Goal: Task Accomplishment & Management: Complete application form

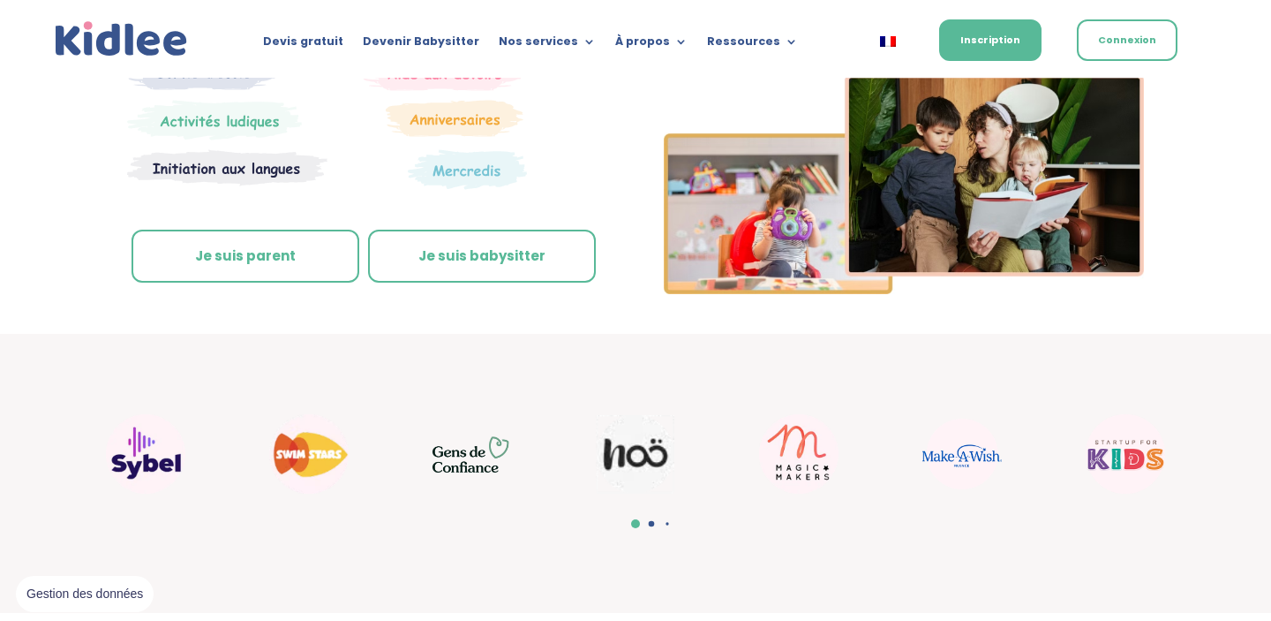
click at [285, 244] on link "Je suis parent" at bounding box center [246, 255] width 228 height 53
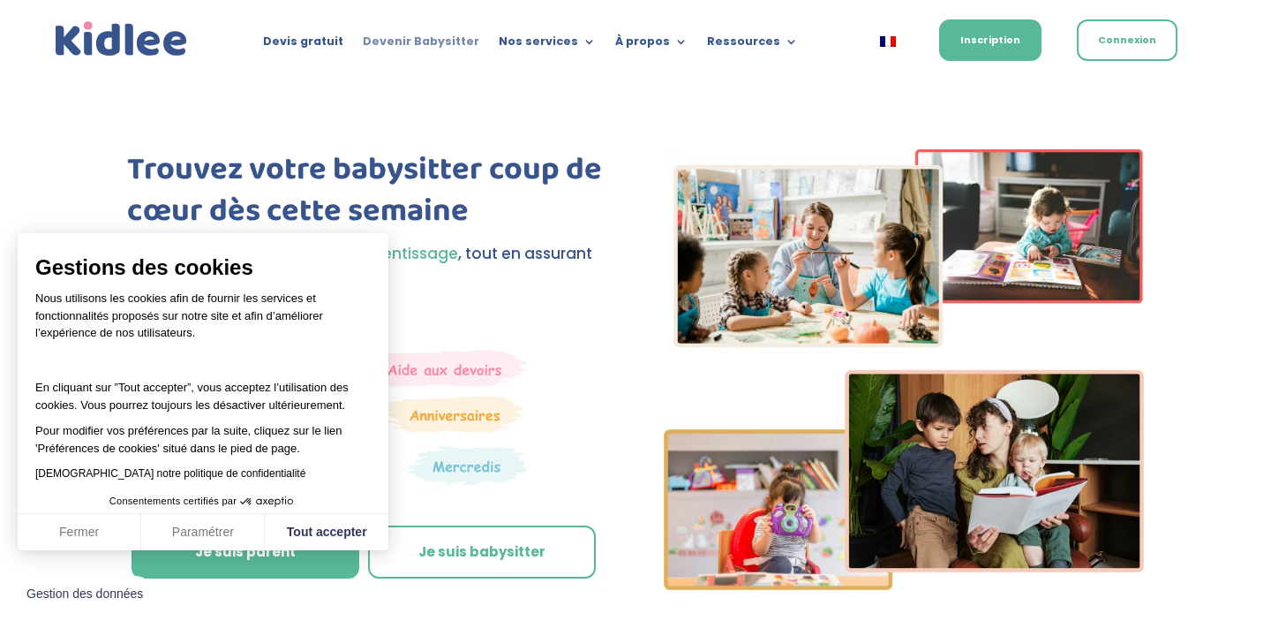
click at [417, 39] on link "Devenir Babysitter" at bounding box center [421, 44] width 117 height 19
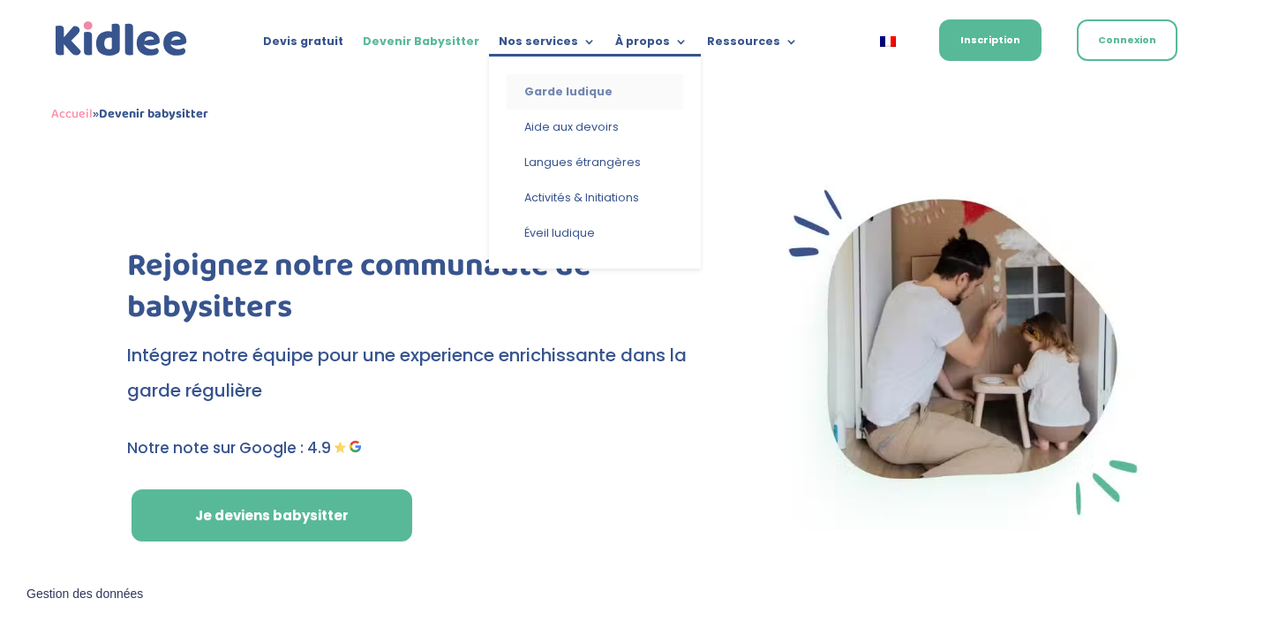
click at [564, 84] on link "Garde ludique" at bounding box center [595, 91] width 177 height 35
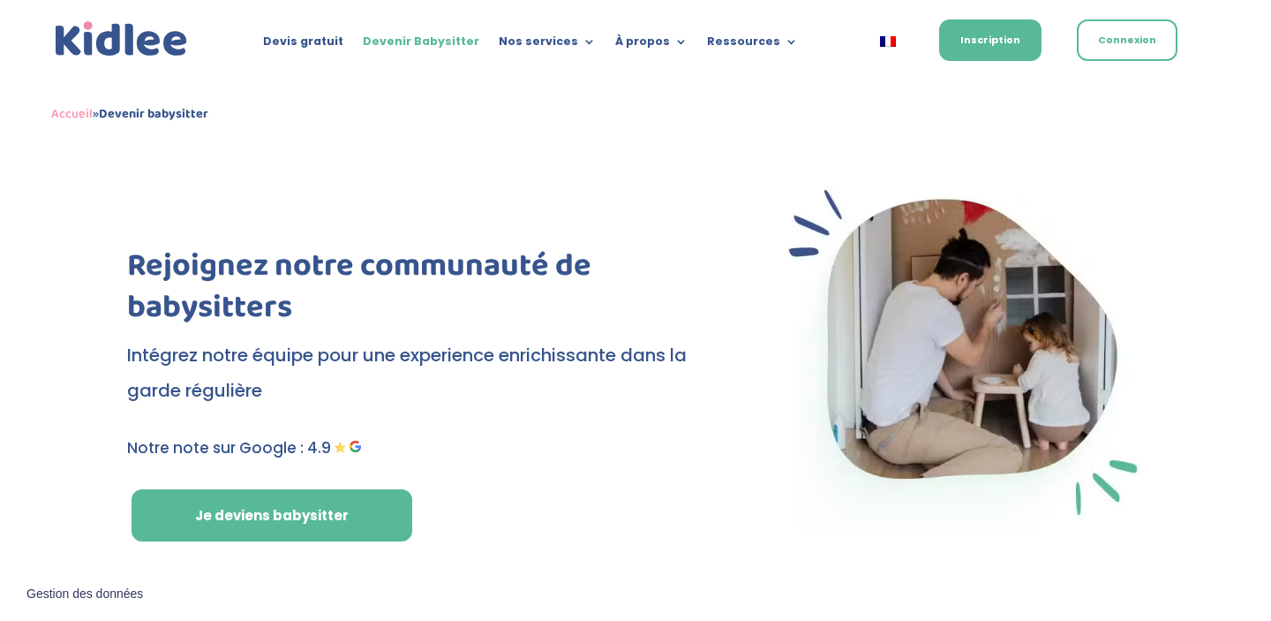
scroll to position [1035, 0]
